Goal: Information Seeking & Learning: Find specific fact

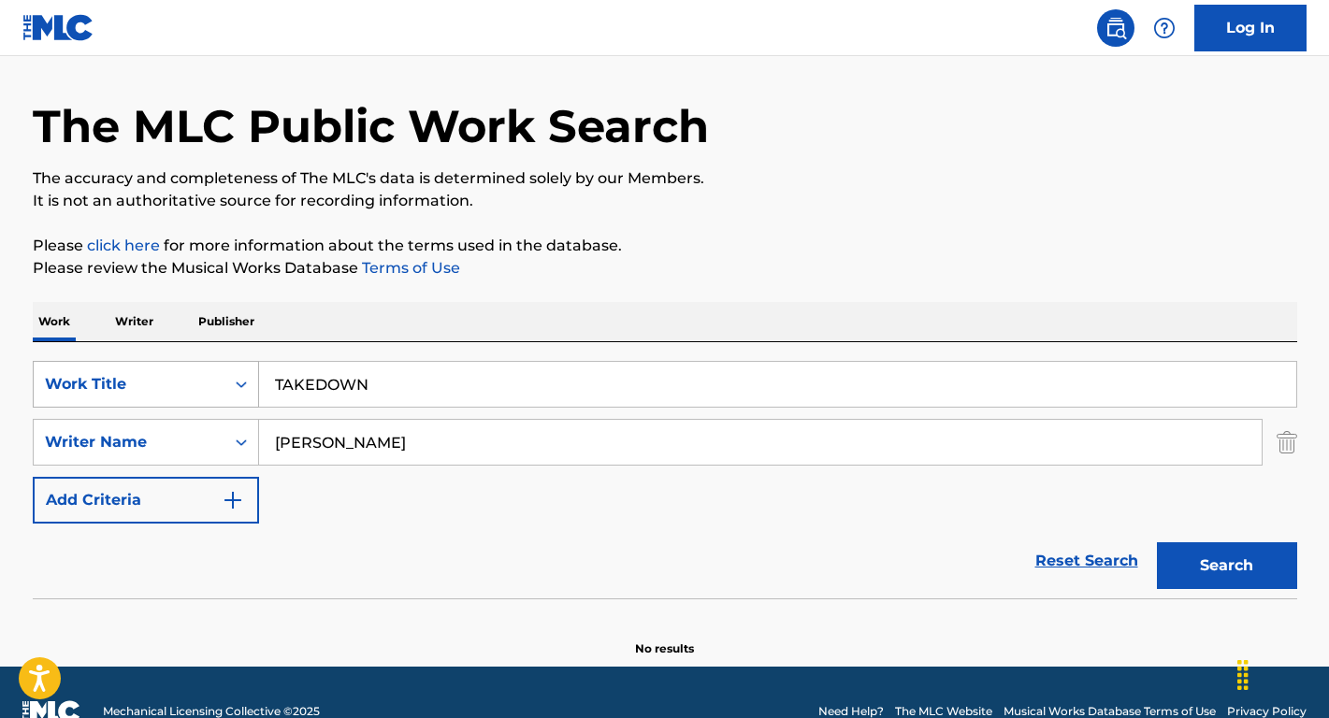
click at [231, 384] on div "SearchWithCriteria427b67d0-f1b4-4d09-8198-75e3827d61e6 Work Title TAKEDOWN" at bounding box center [665, 384] width 1264 height 47
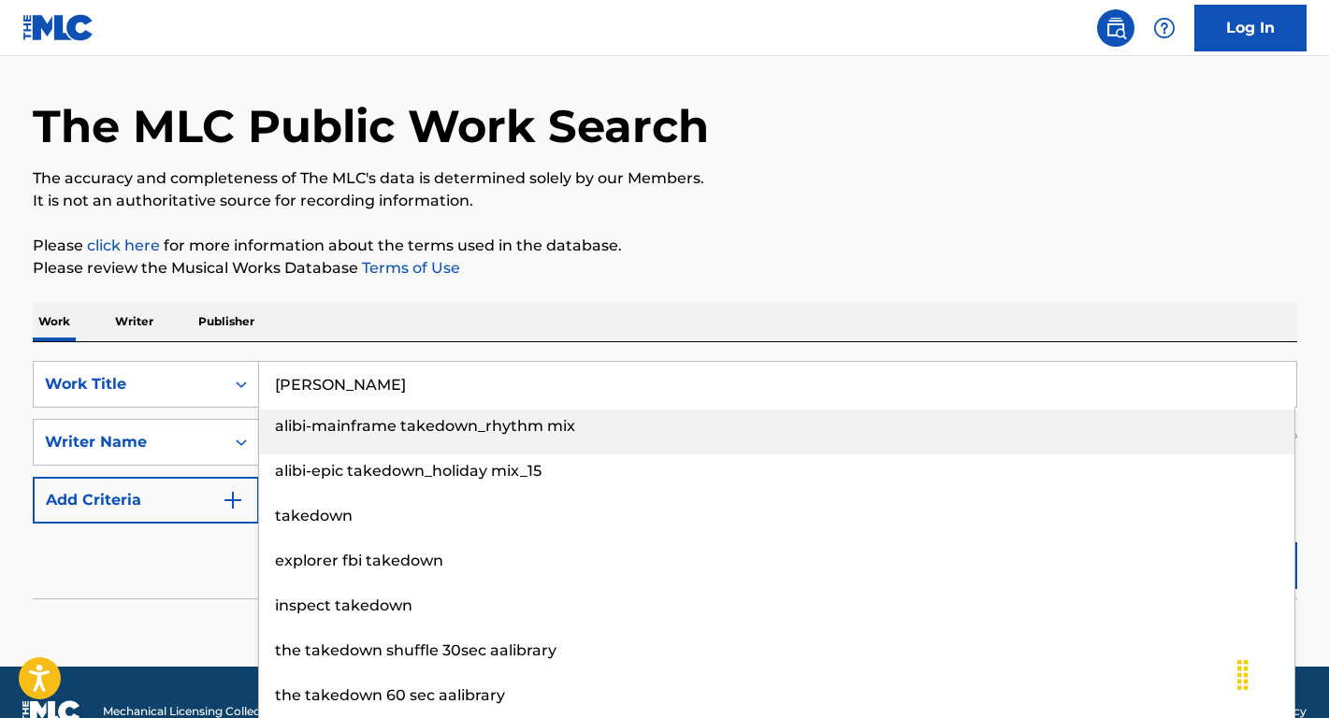
type input "[PERSON_NAME]"
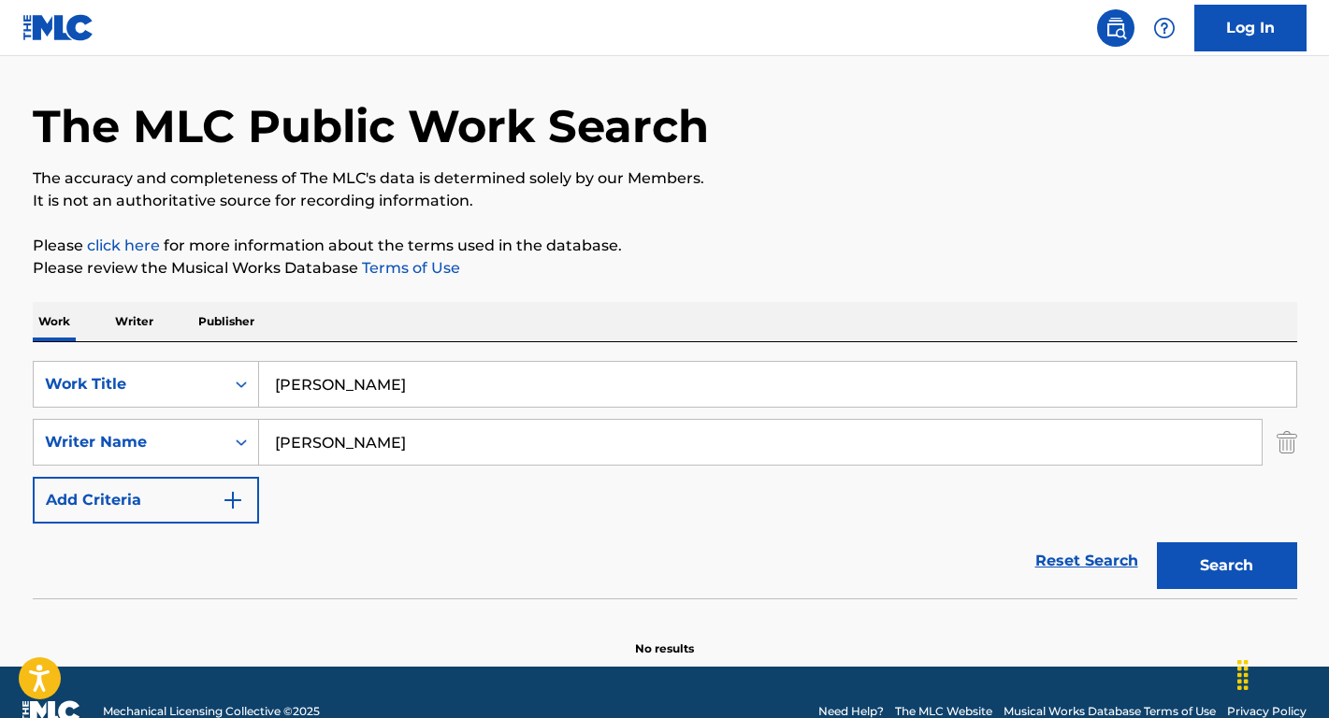
click at [356, 321] on div "Work Writer Publisher" at bounding box center [665, 321] width 1264 height 39
drag, startPoint x: 358, startPoint y: 446, endPoint x: 202, endPoint y: 441, distance: 156.3
click at [202, 441] on div "SearchWithCriteria17e8a680-bd38-46a0-8538-247db8b0ef79 Writer Name [PERSON_NAME]" at bounding box center [665, 442] width 1264 height 47
paste input "[PERSON_NAME]"
type input "[PERSON_NAME]"
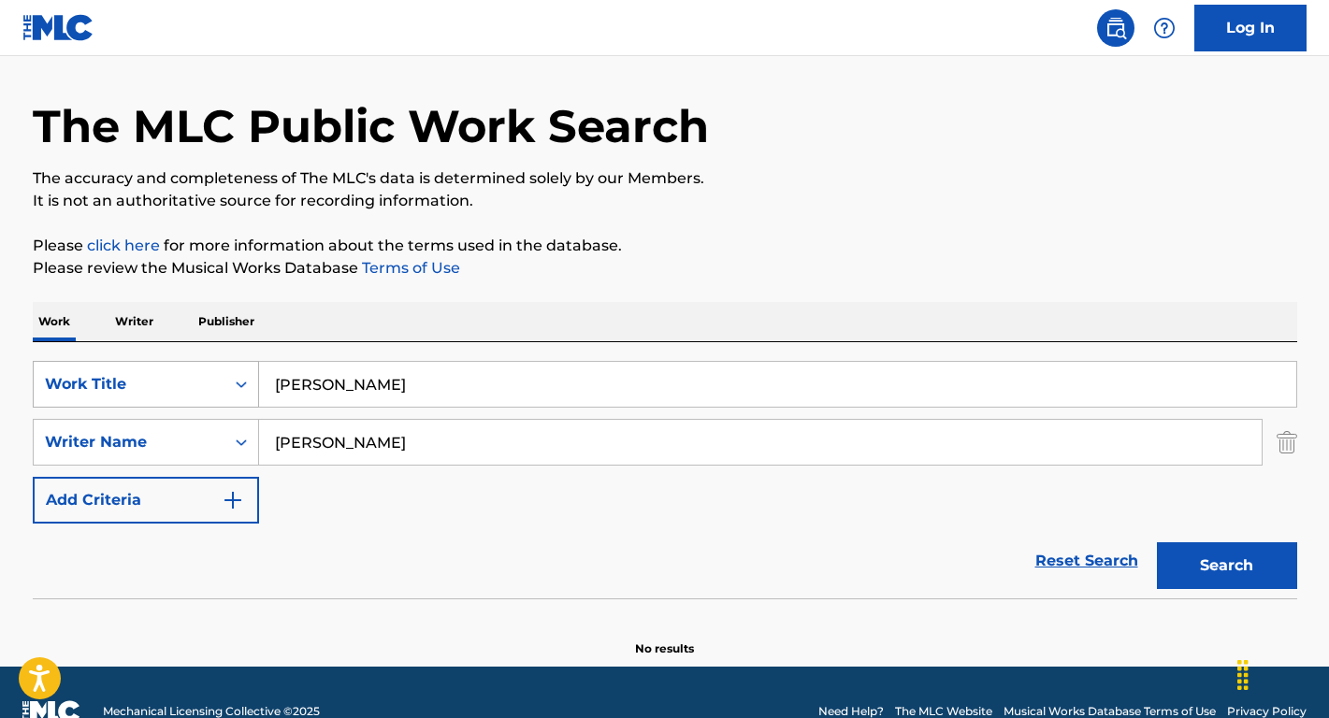
drag, startPoint x: 406, startPoint y: 389, endPoint x: 212, endPoint y: 376, distance: 194.0
click at [212, 376] on div "SearchWithCriteria427b67d0-f1b4-4d09-8198-75e3827d61e6 Work Title [PERSON_NAME]" at bounding box center [665, 384] width 1264 height 47
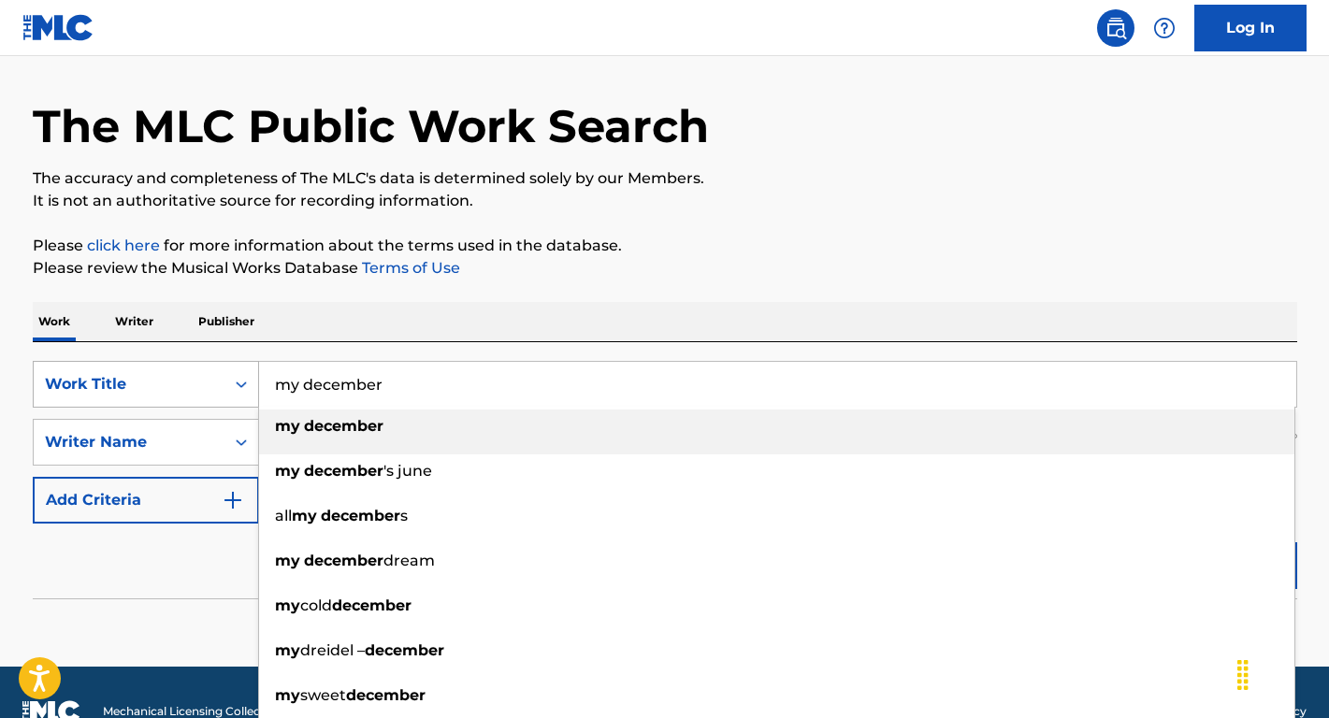
type input "my December"
drag, startPoint x: 212, startPoint y: 376, endPoint x: 127, endPoint y: 520, distance: 167.3
click at [127, 520] on button "Add Criteria" at bounding box center [146, 500] width 226 height 47
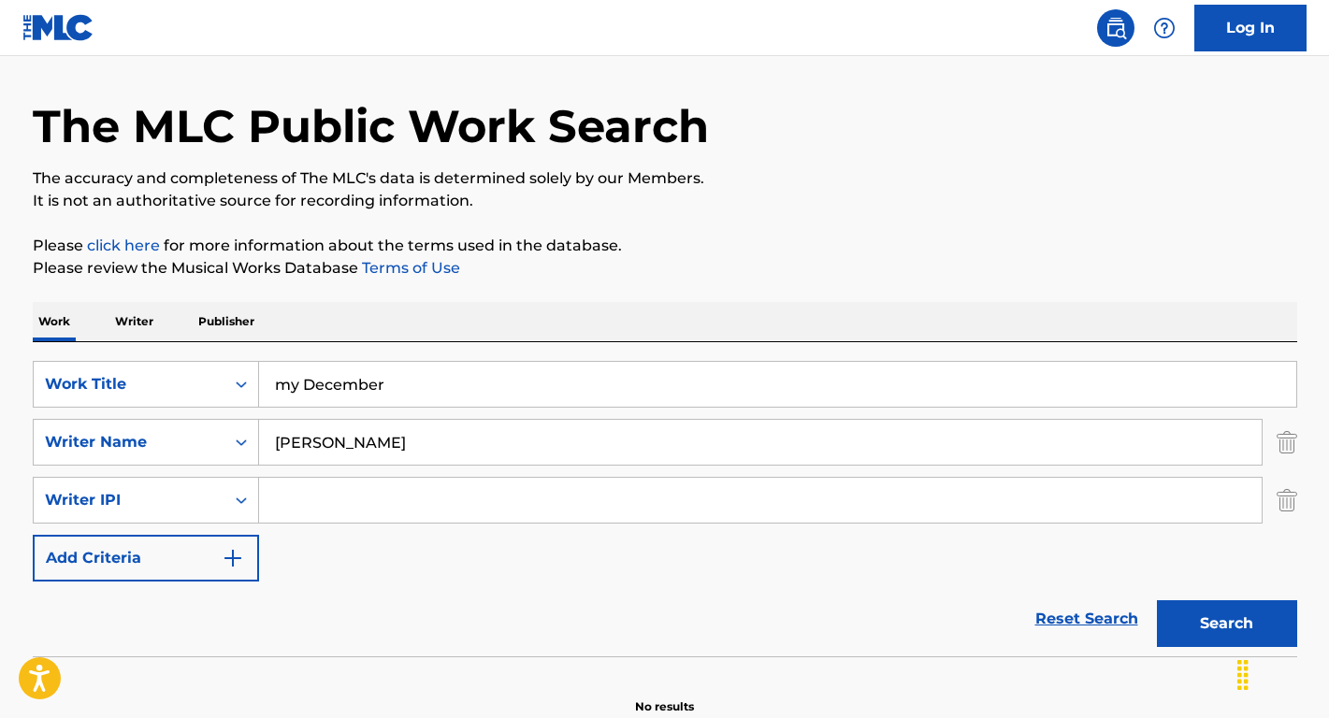
click at [1213, 628] on button "Search" at bounding box center [1227, 623] width 140 height 47
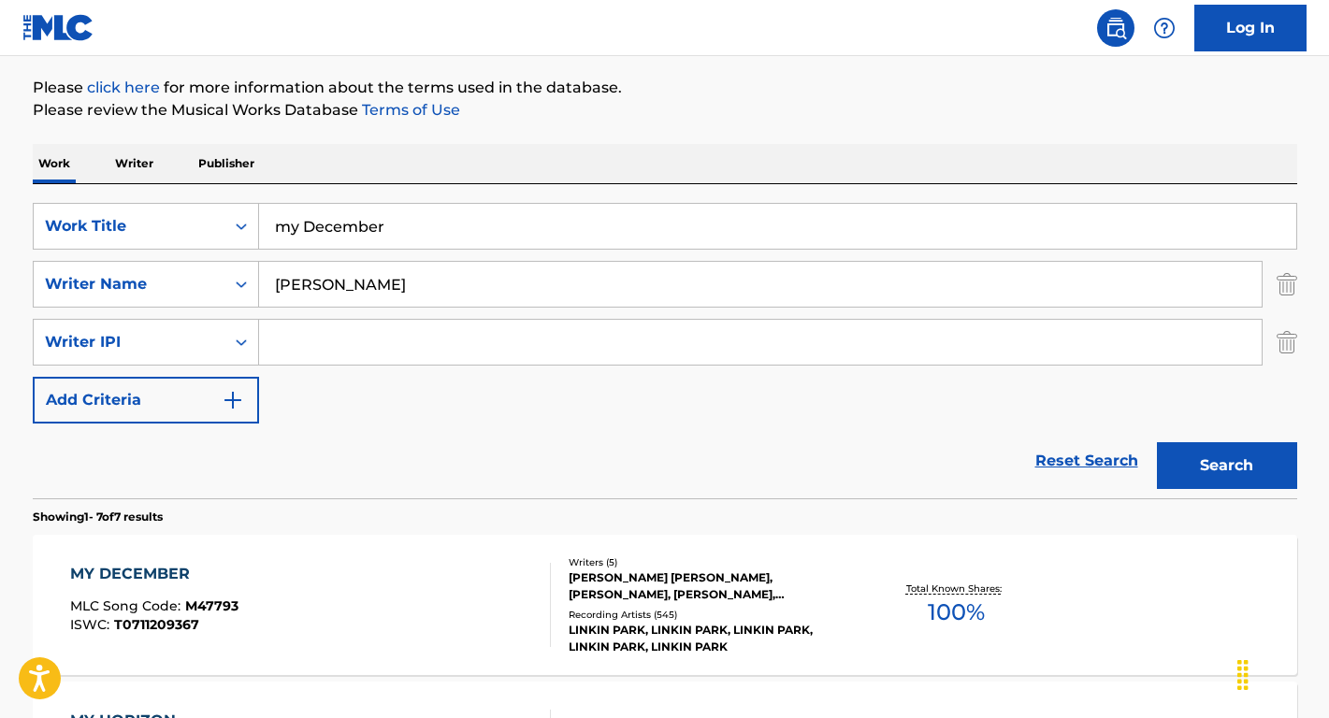
scroll to position [212, 0]
click at [155, 574] on div "MY DECEMBER" at bounding box center [154, 575] width 168 height 22
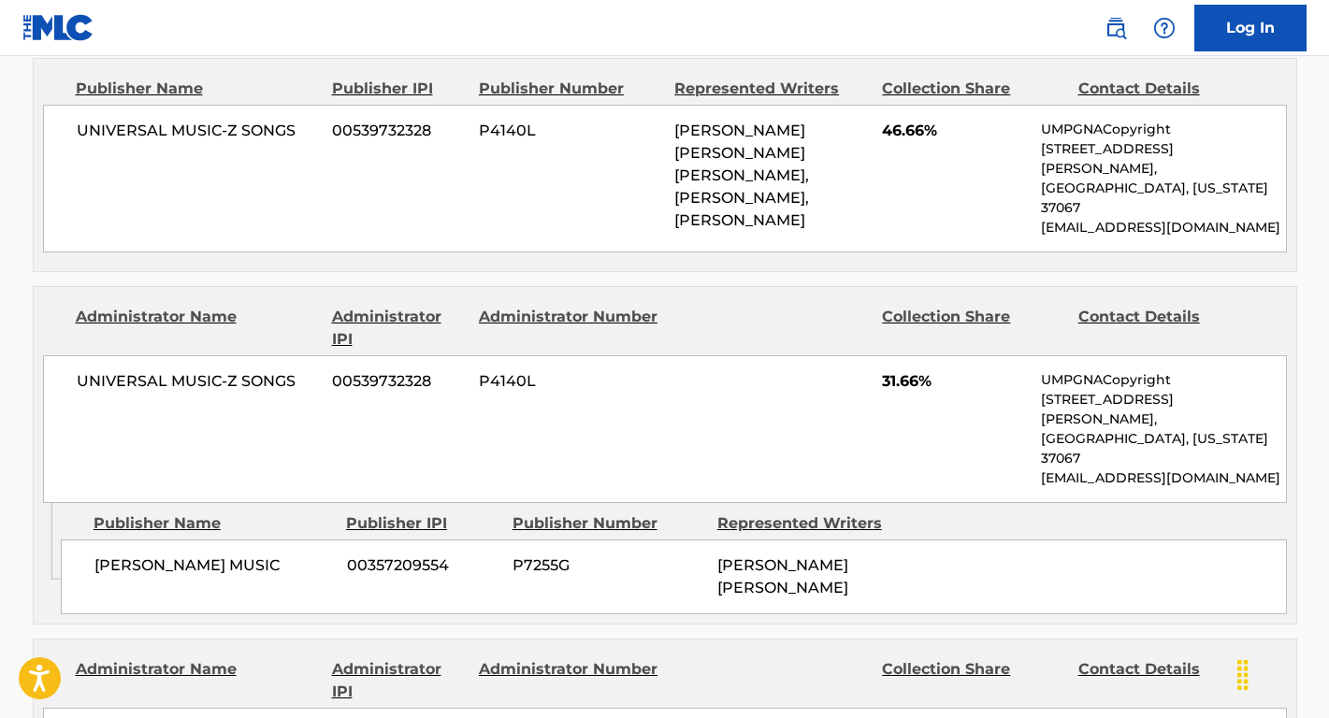
scroll to position [1183, 0]
